Goal: Task Accomplishment & Management: Manage account settings

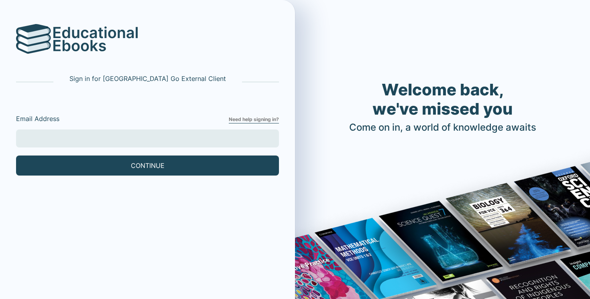
click at [192, 140] on input "Email Address" at bounding box center [147, 139] width 263 height 18
type input "[EMAIL_ADDRESS][DOMAIN_NAME]"
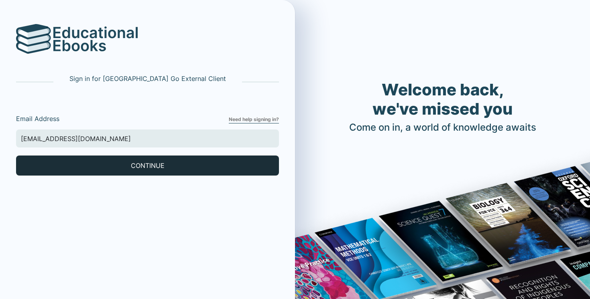
click at [98, 158] on button "CONTINUE" at bounding box center [147, 166] width 263 height 20
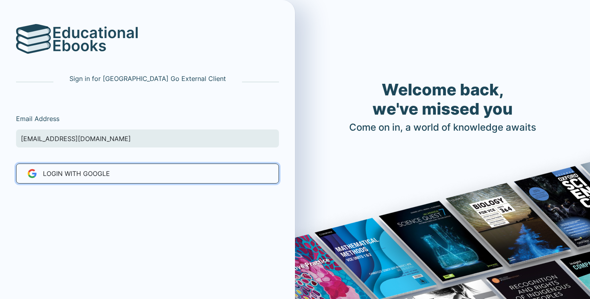
click at [124, 180] on button "LOGIN WITH Google" at bounding box center [147, 174] width 263 height 20
